Goal: Information Seeking & Learning: Learn about a topic

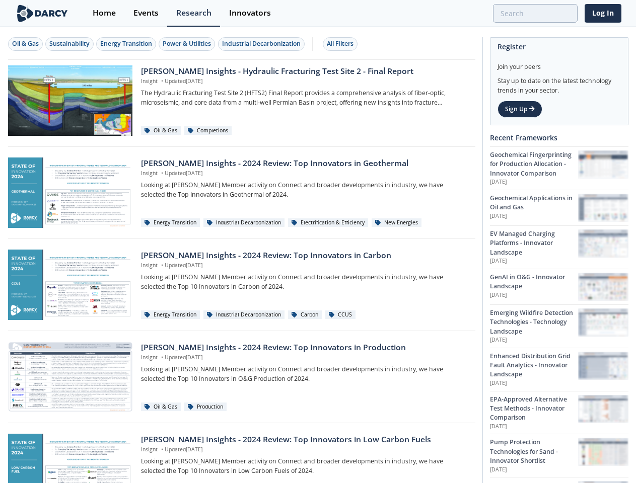
click at [26, 44] on div "Oil & Gas" at bounding box center [25, 43] width 27 height 9
click at [70, 44] on div "Sustainability" at bounding box center [69, 43] width 40 height 9
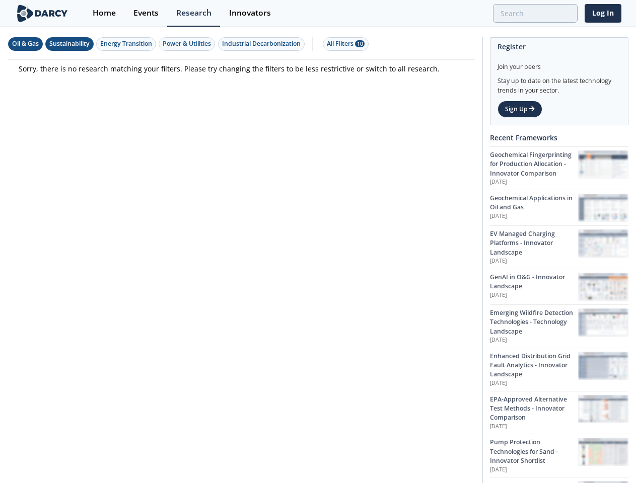
click at [127, 44] on div "Energy Transition" at bounding box center [126, 43] width 52 height 9
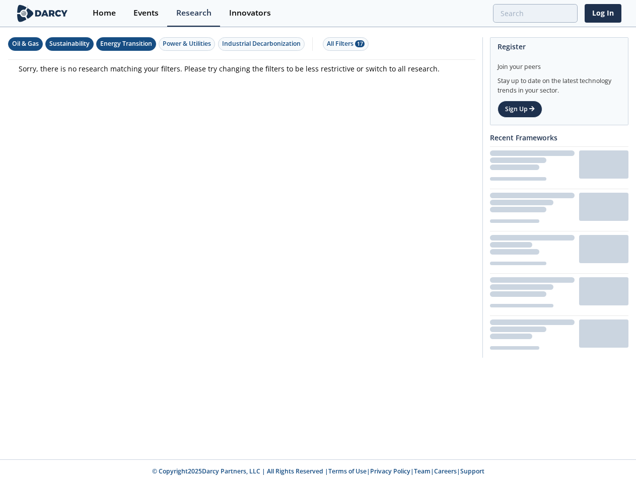
click at [188, 44] on div "Power & Utilities" at bounding box center [187, 43] width 48 height 9
click at [263, 44] on div "Industrial Decarbonization" at bounding box center [261, 43] width 79 height 9
